Goal: Check status: Check status

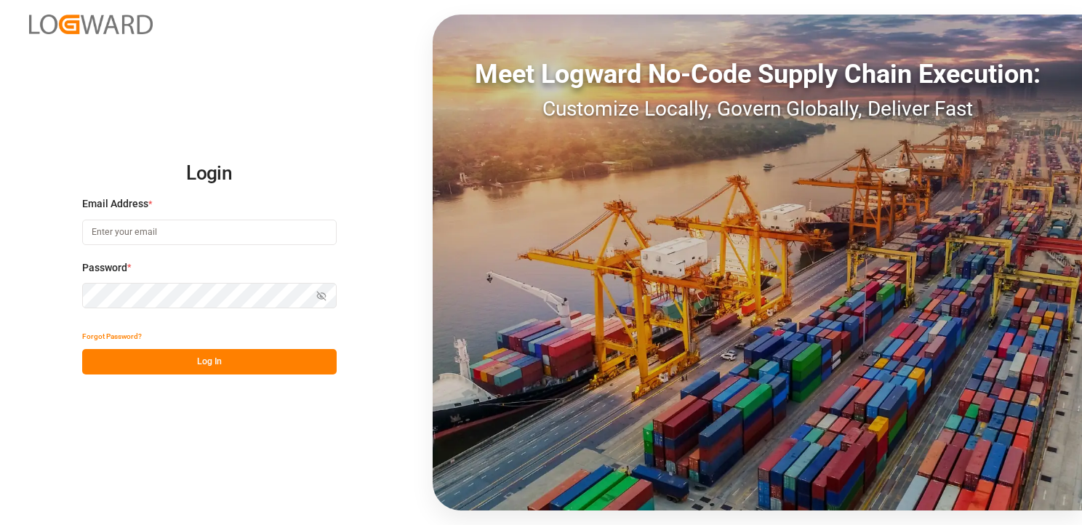
type input "[EMAIL_ADDRESS][DOMAIN_NAME]"
click at [224, 349] on button "Log In" at bounding box center [209, 361] width 255 height 25
